Goal: Task Accomplishment & Management: Complete application form

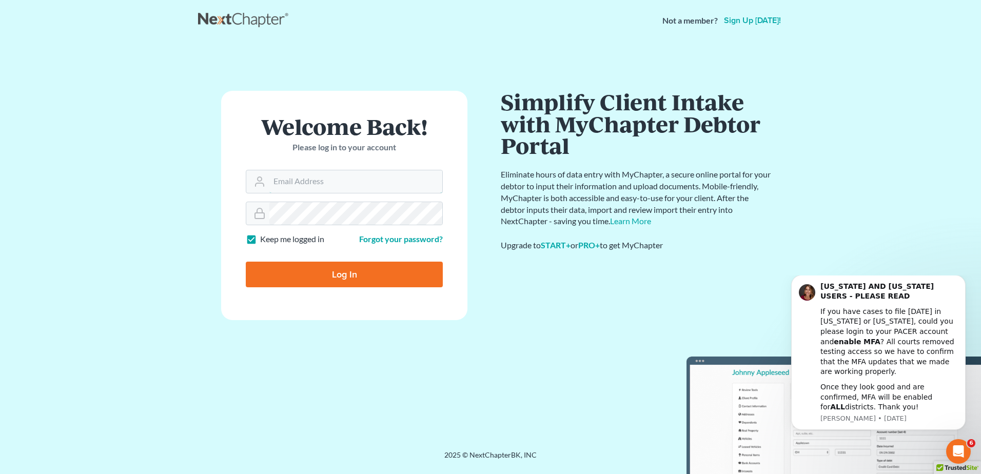
type input "[EMAIL_ADDRESS][DOMAIN_NAME]"
click at [337, 276] on input "Log In" at bounding box center [344, 275] width 197 height 26
type input "Thinking..."
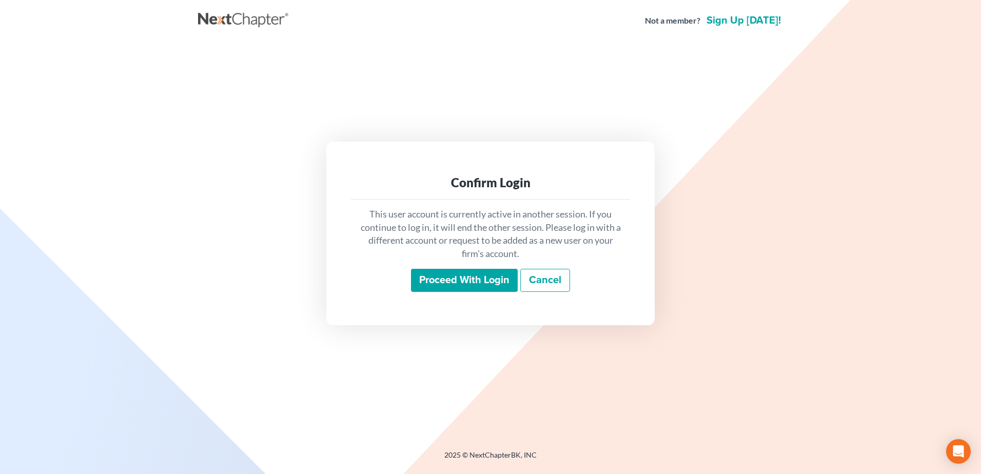
click at [453, 284] on input "Proceed with login" at bounding box center [464, 281] width 107 height 24
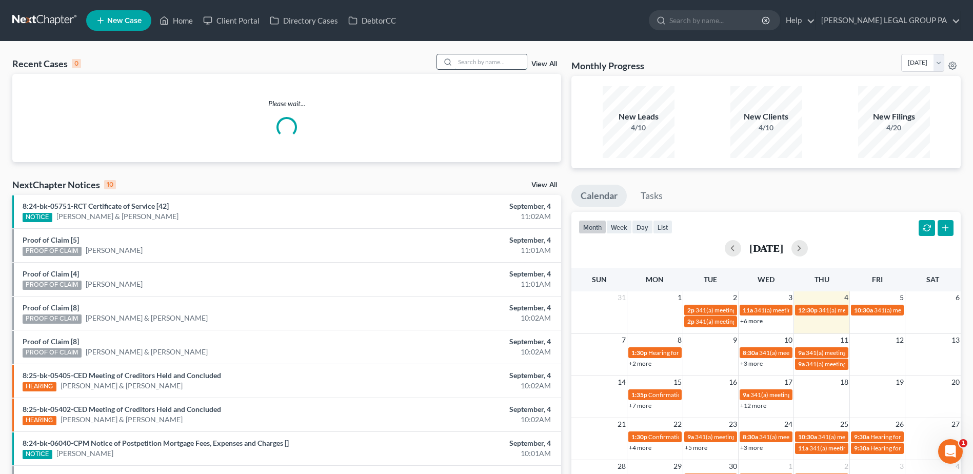
click at [506, 61] on input "search" at bounding box center [491, 61] width 72 height 15
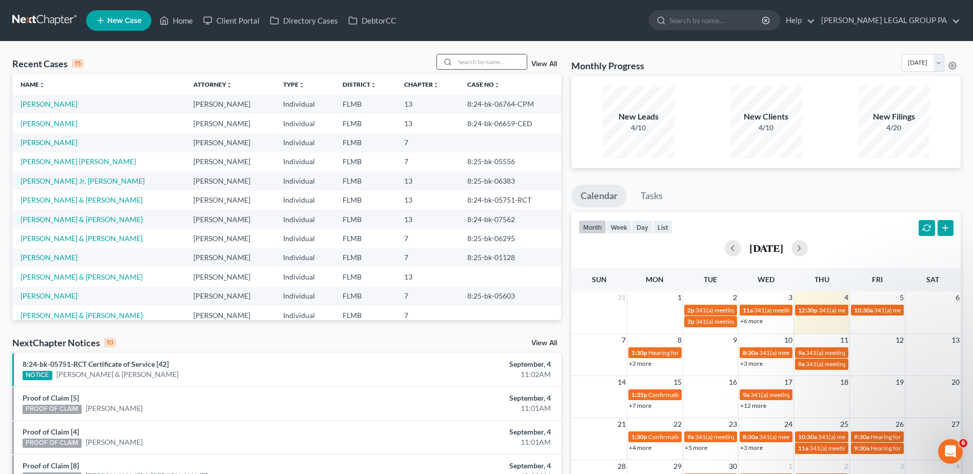
paste input "[PERSON_NAME]"
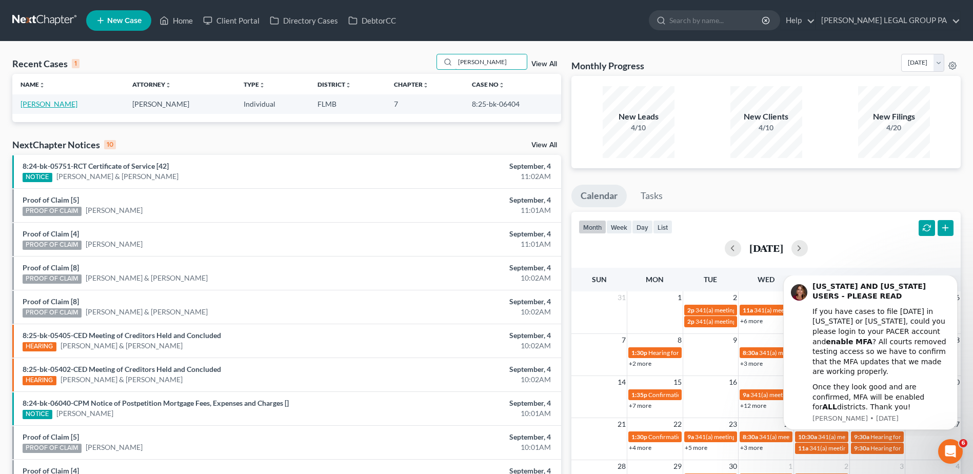
type input "[PERSON_NAME]"
click at [61, 106] on link "[PERSON_NAME]" at bounding box center [49, 103] width 57 height 9
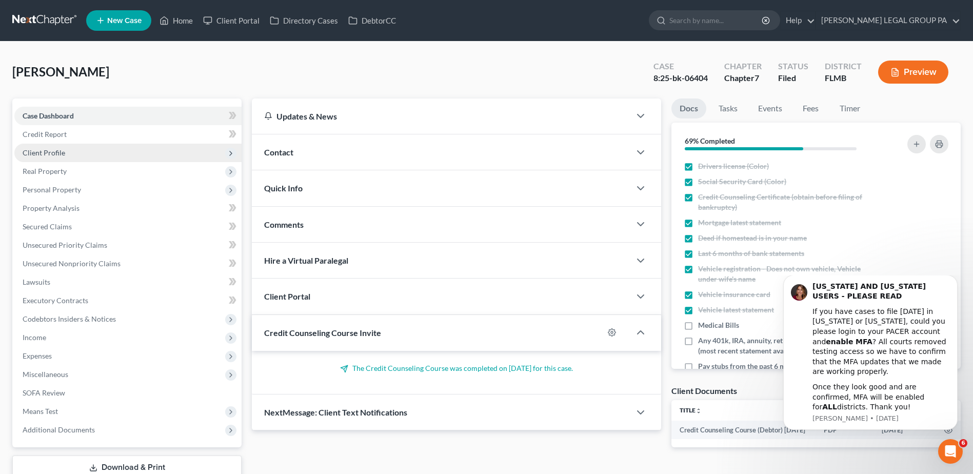
click at [41, 154] on span "Client Profile" at bounding box center [44, 152] width 43 height 9
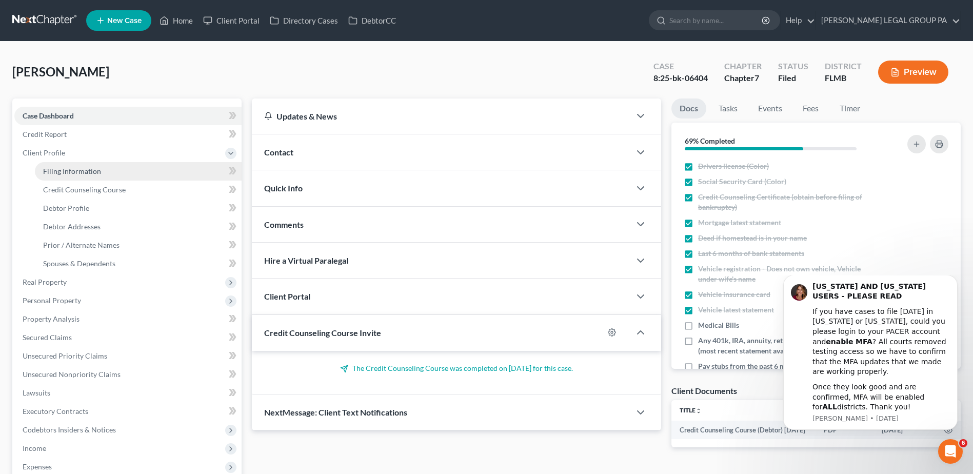
click at [71, 168] on span "Filing Information" at bounding box center [72, 171] width 58 height 9
select select "1"
select select "0"
select select "9"
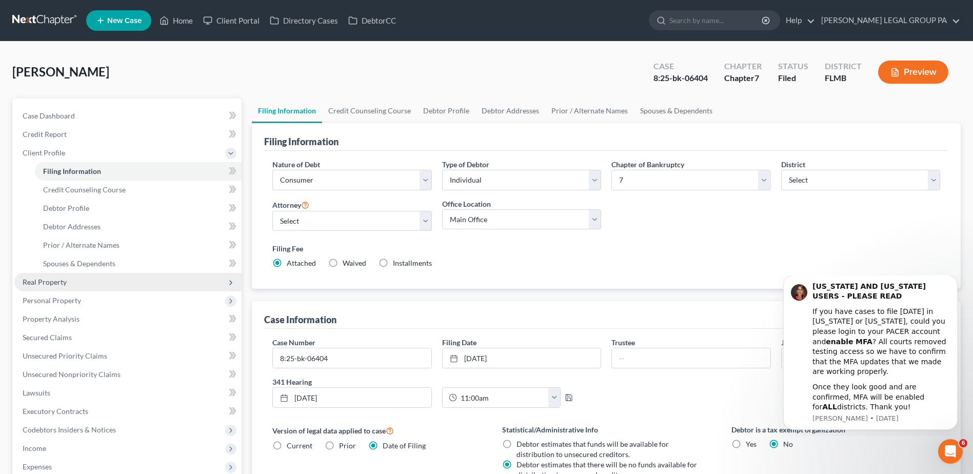
click at [49, 279] on span "Real Property" at bounding box center [45, 281] width 44 height 9
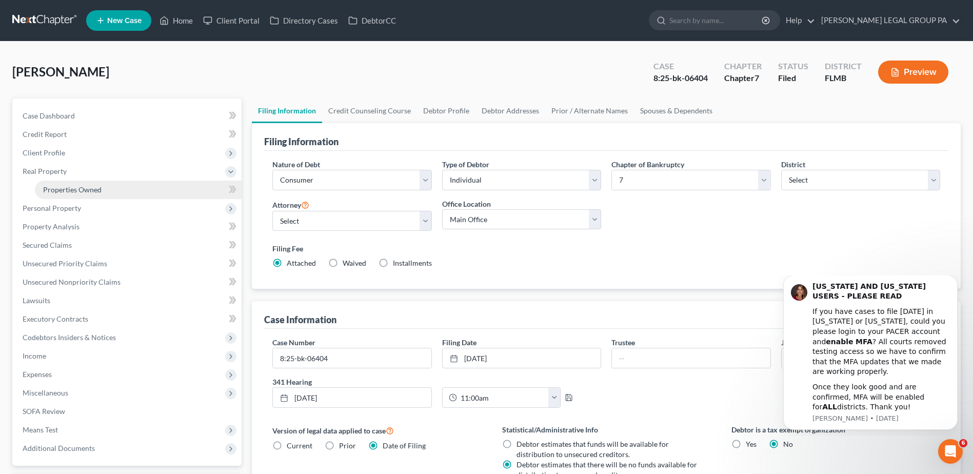
click at [74, 187] on span "Properties Owned" at bounding box center [72, 189] width 58 height 9
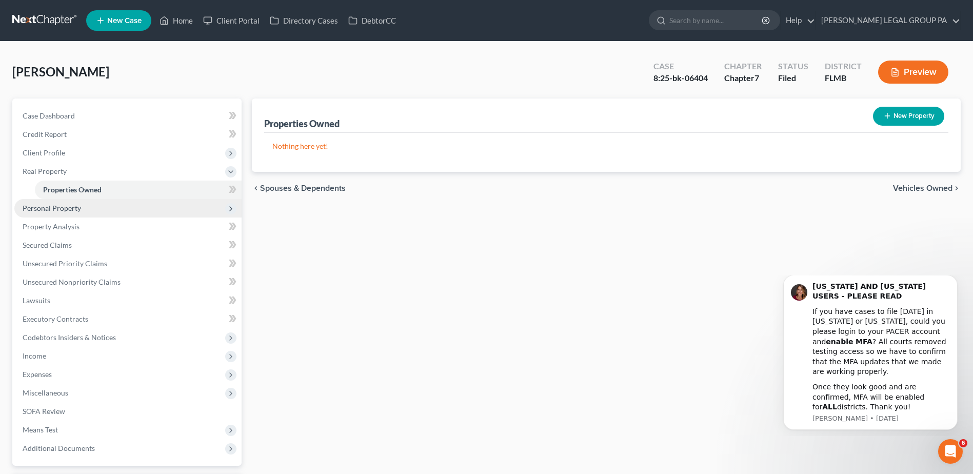
click at [64, 208] on span "Personal Property" at bounding box center [52, 208] width 58 height 9
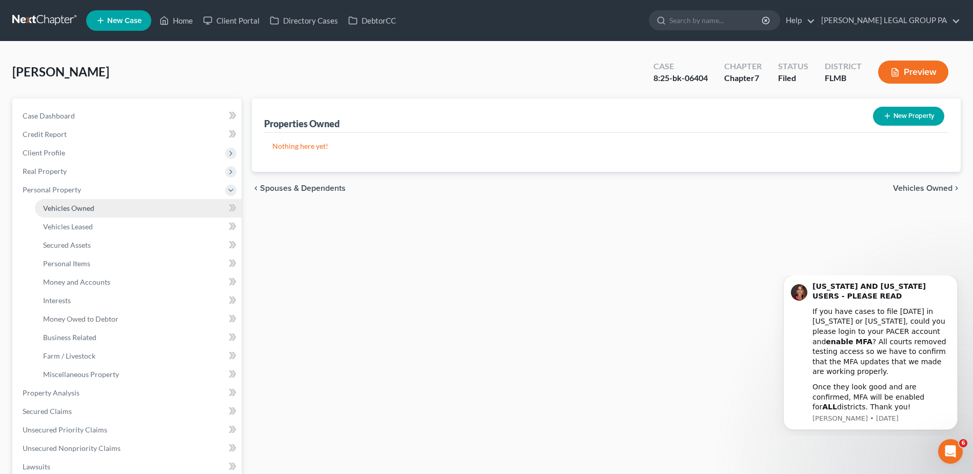
click at [74, 209] on span "Vehicles Owned" at bounding box center [68, 208] width 51 height 9
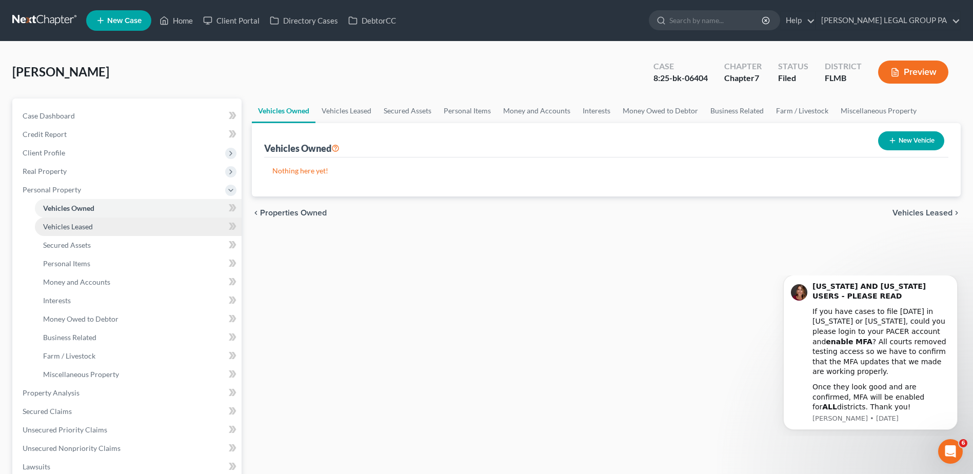
click at [77, 227] on span "Vehicles Leased" at bounding box center [68, 226] width 50 height 9
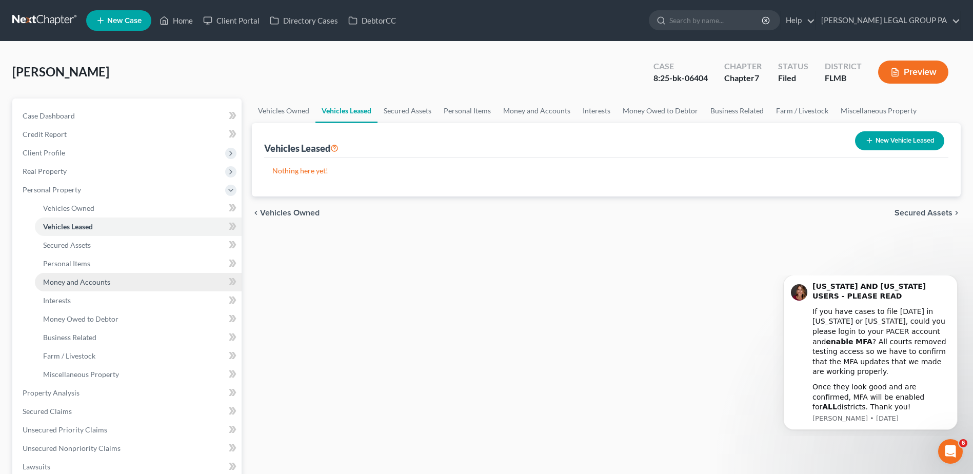
click at [83, 280] on span "Money and Accounts" at bounding box center [76, 281] width 67 height 9
